Goal: Download file/media

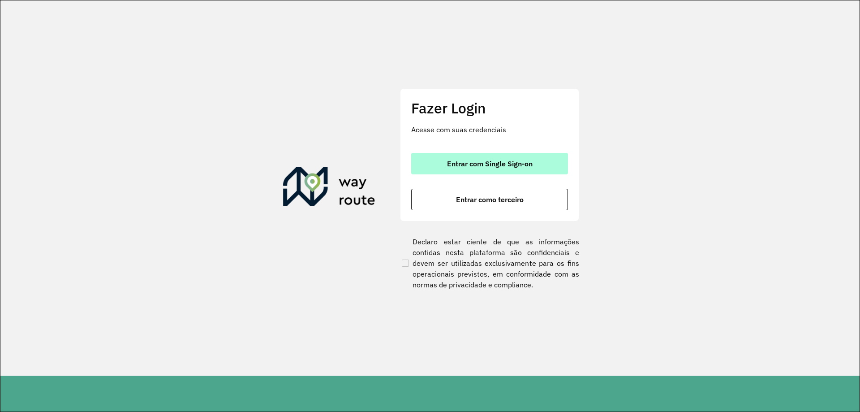
click at [437, 169] on button "Entrar com Single Sign-on" at bounding box center [489, 164] width 157 height 22
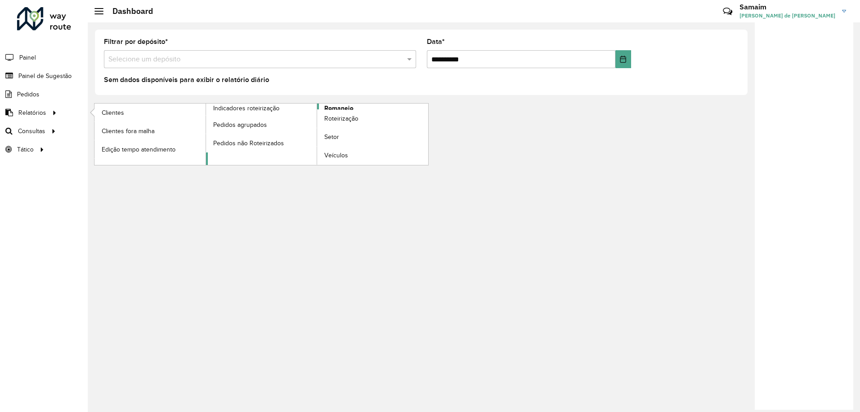
click at [343, 108] on span "Romaneio" at bounding box center [338, 108] width 29 height 9
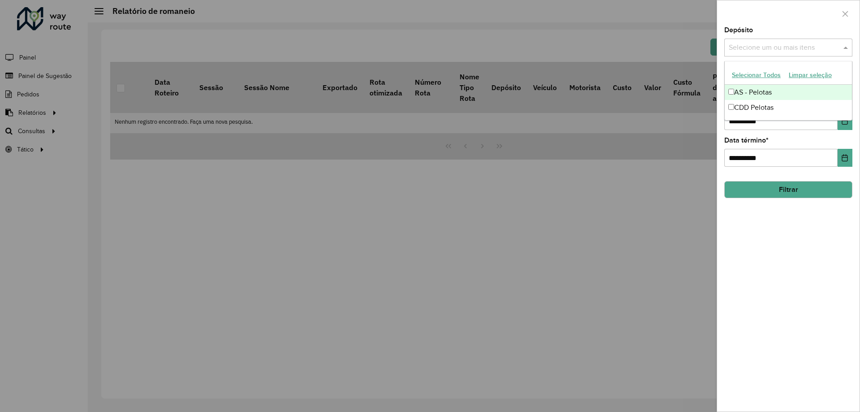
click at [770, 48] on input "text" at bounding box center [784, 48] width 115 height 11
click at [752, 81] on button "Selecionar Todos" at bounding box center [756, 75] width 57 height 14
click at [775, 13] on div at bounding box center [788, 13] width 142 height 26
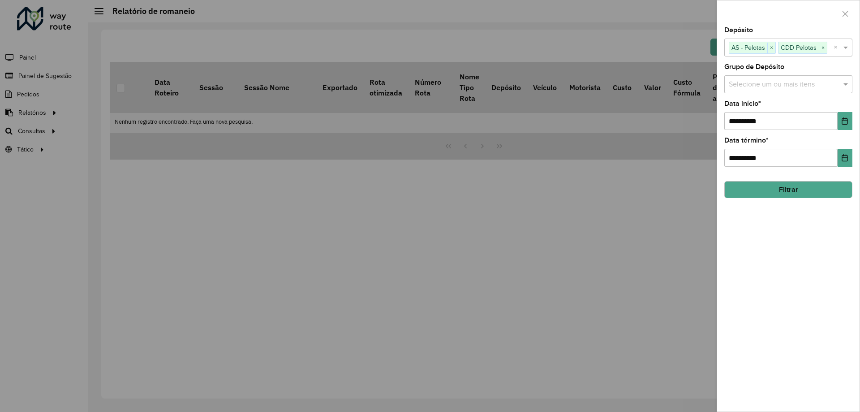
drag, startPoint x: 768, startPoint y: 78, endPoint x: 760, endPoint y: 80, distance: 8.8
click at [760, 80] on div "Selecione um ou mais itens" at bounding box center [789, 84] width 128 height 18
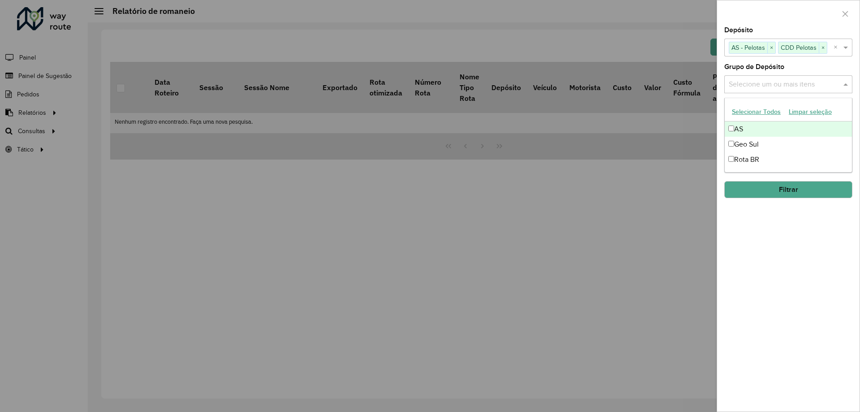
click at [768, 113] on button "Selecionar Todos" at bounding box center [756, 112] width 57 height 14
click at [792, 70] on div "Grupo de Depósito Selecione um ou mais itens AS × Geo Sul × Rota BR × ×" at bounding box center [789, 79] width 128 height 30
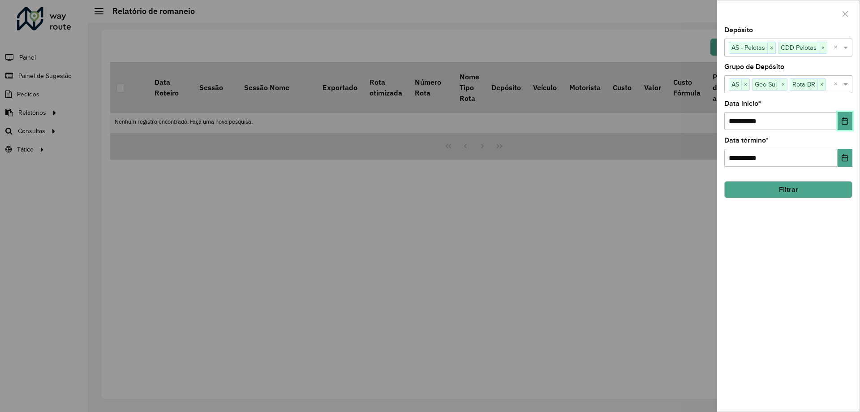
click at [847, 123] on icon "Choose Date" at bounding box center [845, 120] width 7 height 7
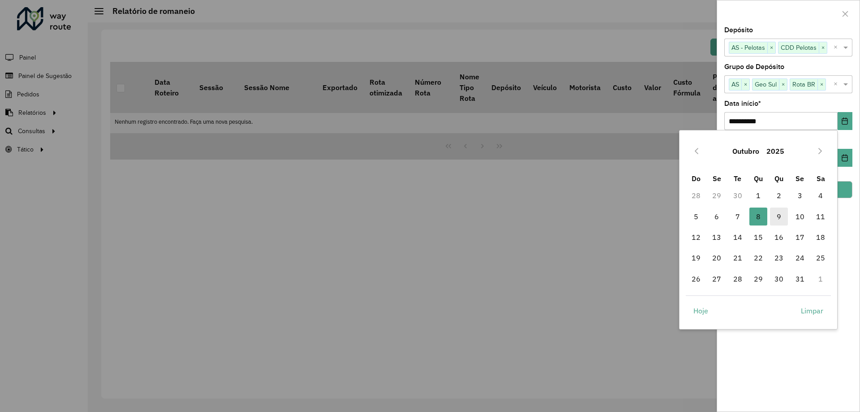
click at [779, 212] on span "9" at bounding box center [779, 216] width 18 height 18
type input "**********"
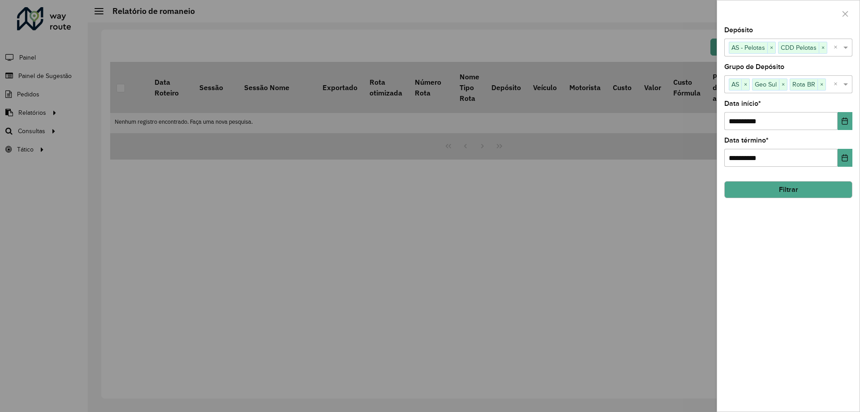
click at [781, 189] on button "Filtrar" at bounding box center [789, 189] width 128 height 17
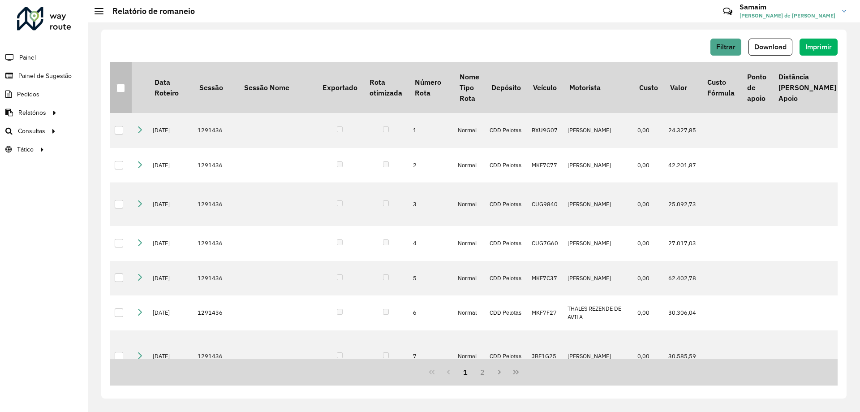
click at [119, 84] on div at bounding box center [121, 88] width 9 height 9
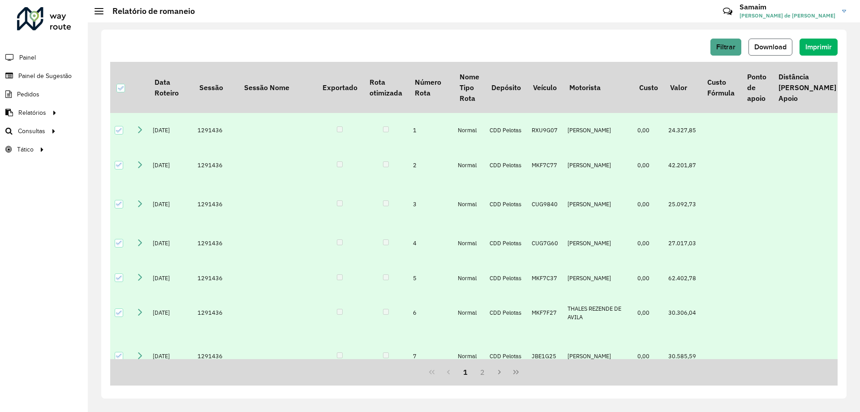
click at [780, 44] on span "Download" at bounding box center [771, 47] width 32 height 8
